Goal: Contribute content

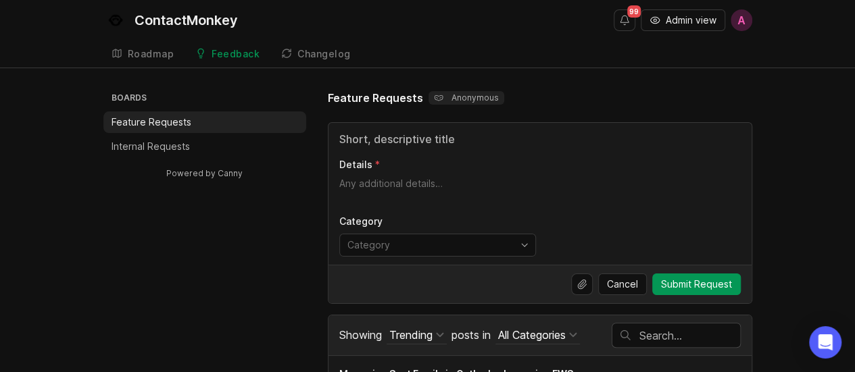
click at [175, 145] on p "Internal Requests" at bounding box center [150, 147] width 78 height 14
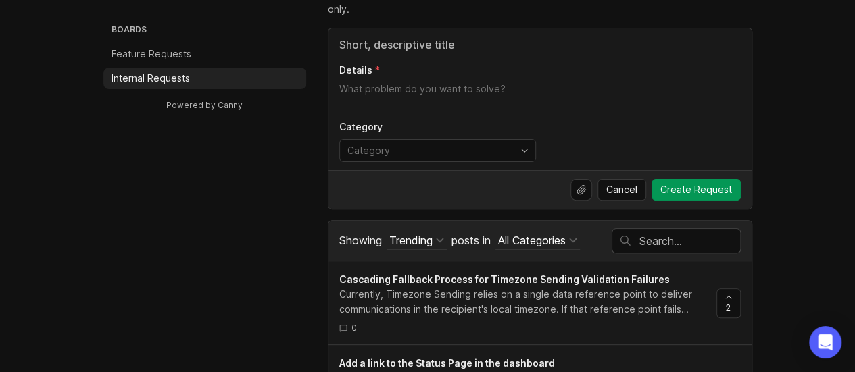
scroll to position [135, 0]
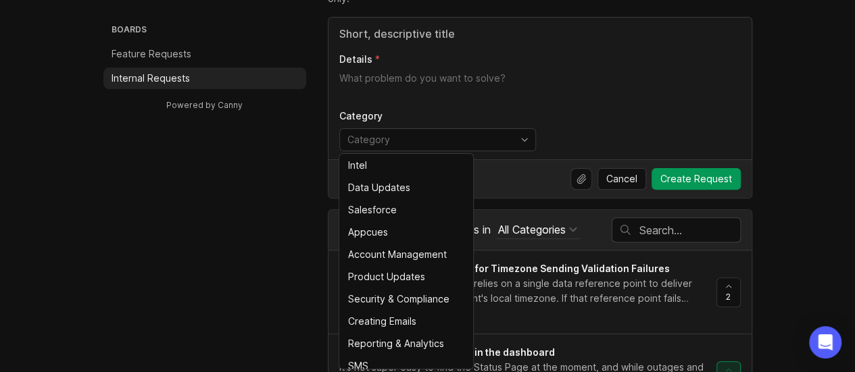
click at [430, 137] on input "toggle menu" at bounding box center [429, 139] width 165 height 15
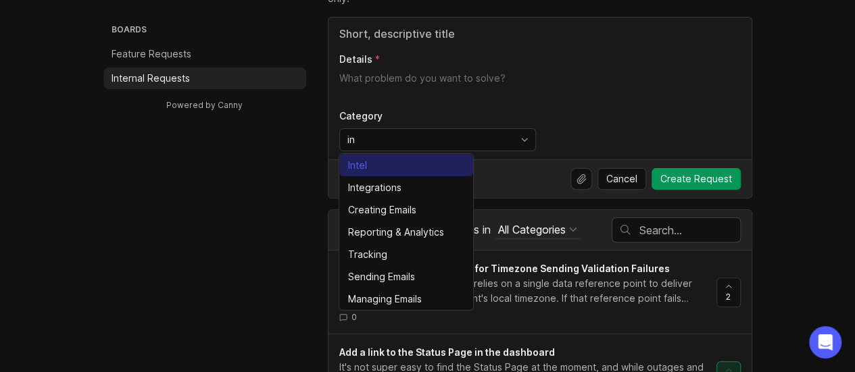
click at [396, 172] on li "Intel" at bounding box center [406, 165] width 134 height 22
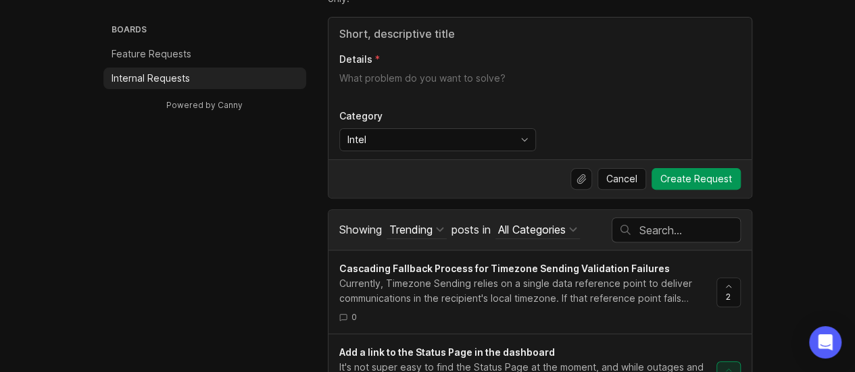
type input "Intel"
click at [418, 36] on input "Title" at bounding box center [539, 34] width 401 height 16
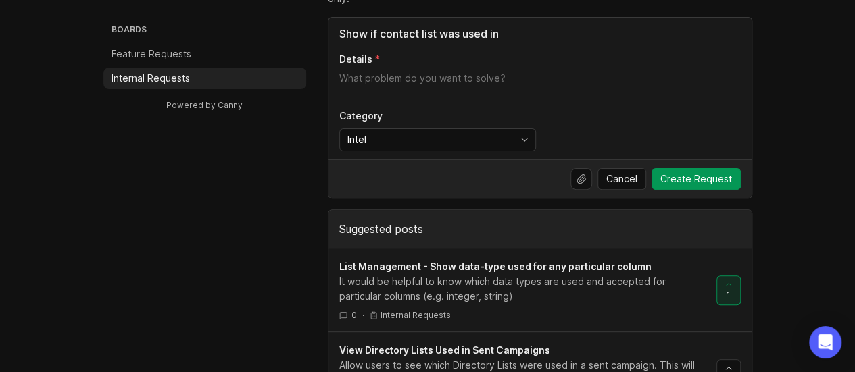
click at [509, 30] on input "Show if contact list was used in" at bounding box center [539, 34] width 401 height 16
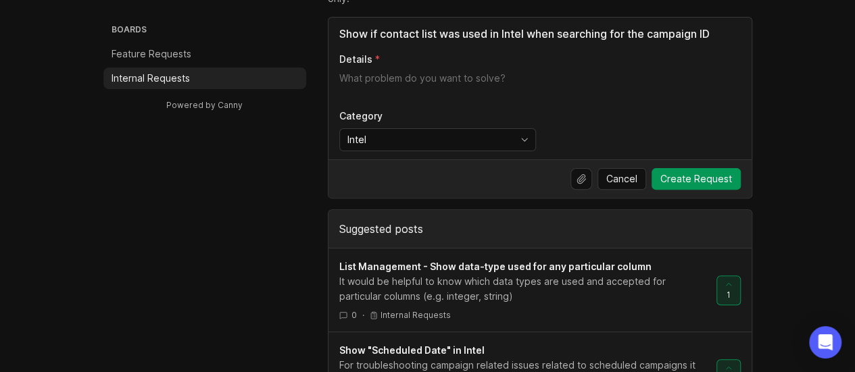
type input "Show if contact list was used in Intel when searching for the campaign ID"
click at [446, 76] on textarea "Details" at bounding box center [539, 85] width 401 height 27
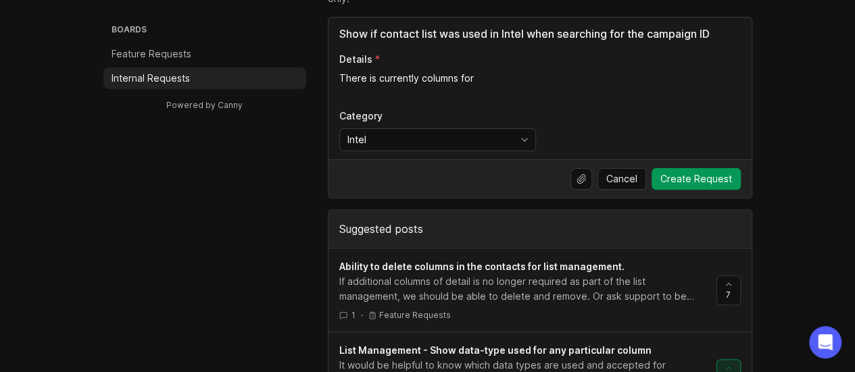
type textarea "There is currently columns for"
click at [438, 32] on input "Show if contact list was used in Intel when searching for the campaign ID" at bounding box center [539, 34] width 401 height 16
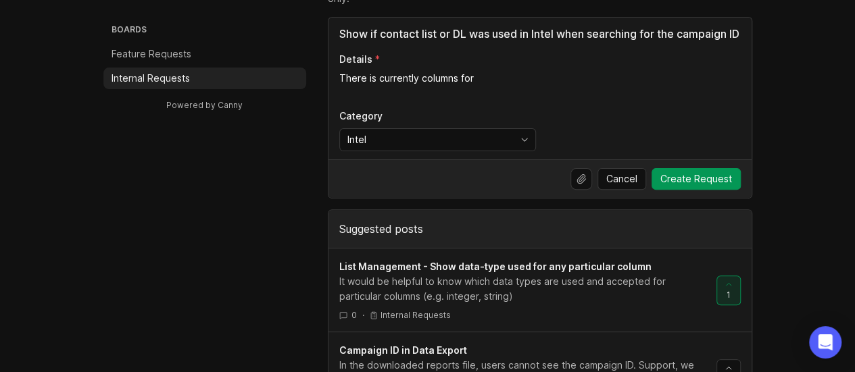
click at [534, 80] on textarea "There is currently columns for" at bounding box center [539, 85] width 401 height 27
drag, startPoint x: 470, startPoint y: 30, endPoint x: 439, endPoint y: 28, distance: 30.5
click at [439, 28] on input "Show if contact list or DL was used in Intel when searching for the campaign ID" at bounding box center [539, 34] width 401 height 16
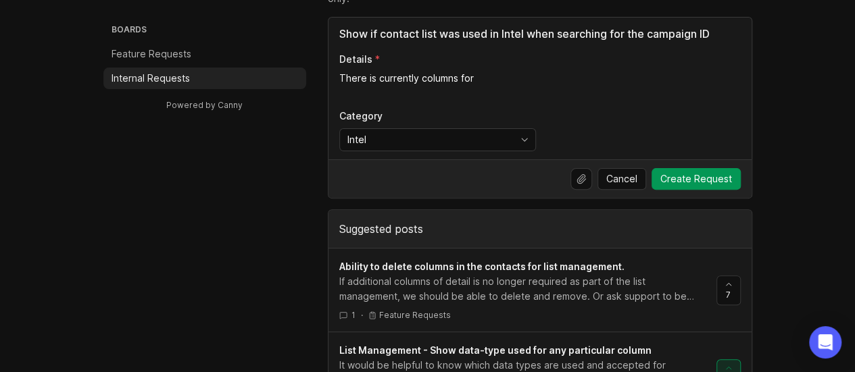
type input "Show if contact list was used in Intel when searching for the campaign ID"
click at [484, 83] on textarea "There is currently columns for" at bounding box center [539, 85] width 401 height 27
